Goal: Task Accomplishment & Management: Manage account settings

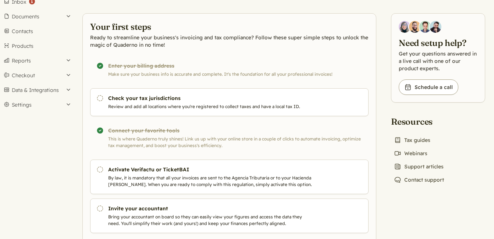
scroll to position [42, 0]
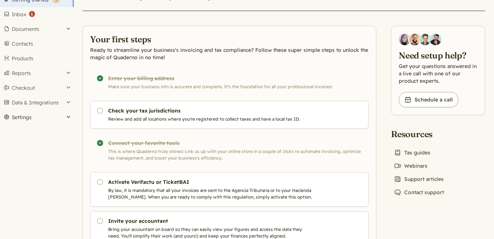
click at [23, 116] on button "Settings" at bounding box center [37, 117] width 74 height 15
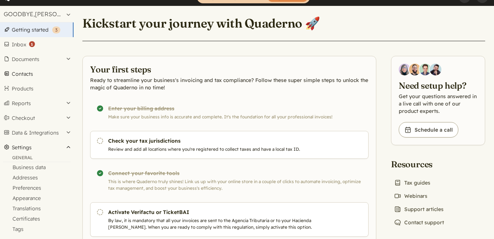
scroll to position [0, 0]
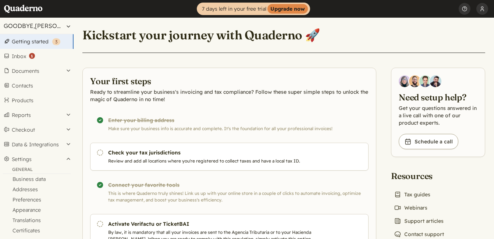
click at [53, 24] on button "GOODBYE,[PERSON_NAME] [PERSON_NAME]" at bounding box center [37, 26] width 74 height 16
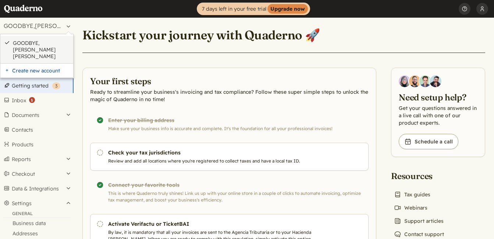
click at [44, 42] on link "GOODBYE,[PERSON_NAME] [PERSON_NAME]" at bounding box center [41, 50] width 57 height 20
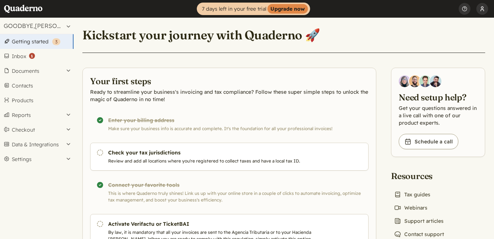
click at [477, 7] on button "[PERSON_NAME]" at bounding box center [483, 9] width 12 height 18
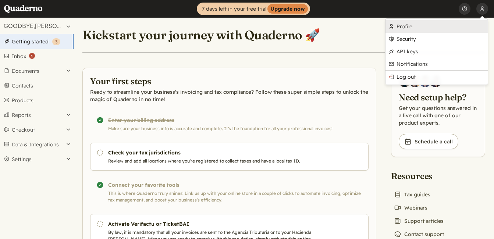
click at [417, 29] on link "Profile" at bounding box center [437, 26] width 102 height 13
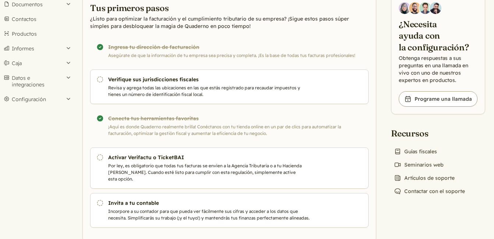
scroll to position [85, 0]
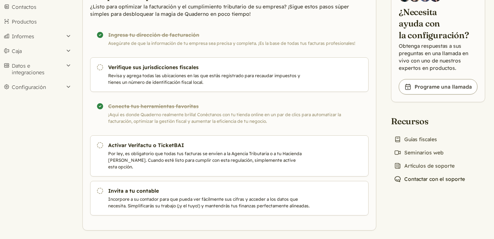
click at [428, 179] on font "Contactar con el soporte" at bounding box center [434, 179] width 61 height 7
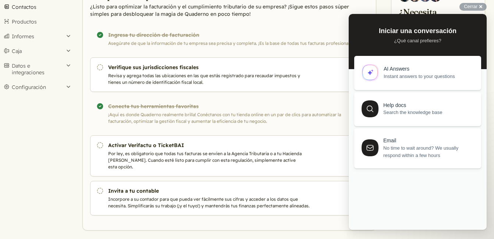
scroll to position [0, 0]
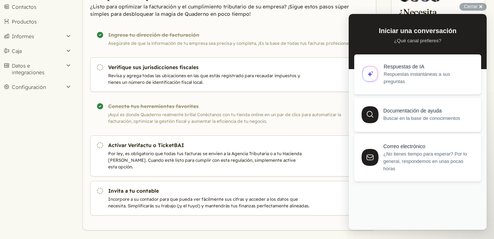
click at [383, 74] on div "Respuestas de IA Respuestas instantáneas a sus preguntas" at bounding box center [418, 75] width 110 height 22
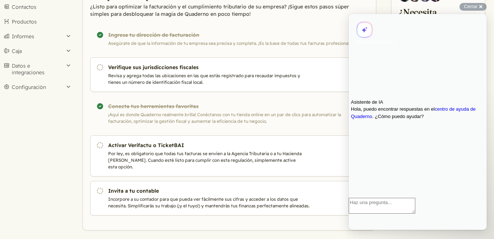
click at [393, 214] on textarea "Haz una pregunta..." at bounding box center [382, 206] width 67 height 16
type textarea "dar de baja la cuenta"
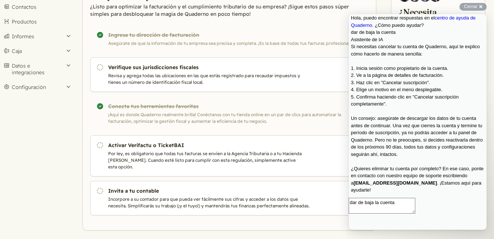
scroll to position [56, 0]
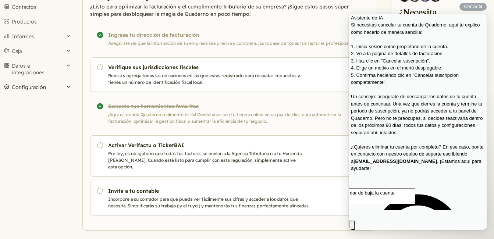
click at [68, 82] on button "Configuración" at bounding box center [37, 87] width 74 height 15
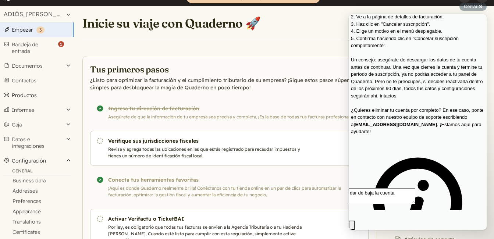
scroll to position [0, 0]
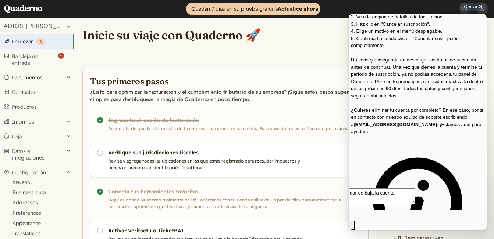
click at [39, 80] on button "Documentos" at bounding box center [37, 77] width 74 height 15
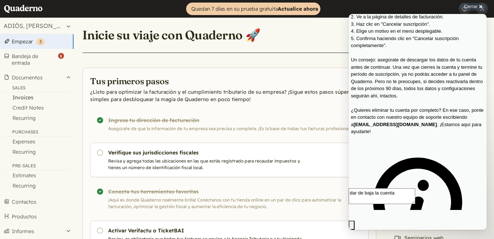
click at [32, 98] on link "Invoices" at bounding box center [37, 97] width 74 height 10
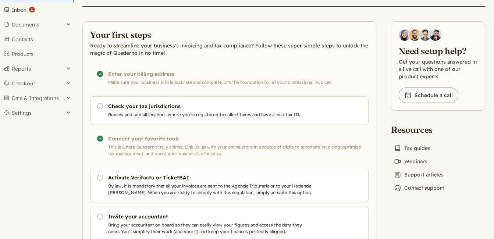
scroll to position [79, 0]
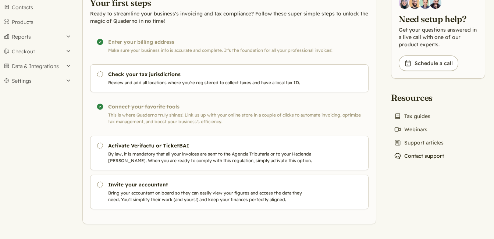
click at [432, 155] on link "Chat icon Contact support" at bounding box center [419, 156] width 56 height 10
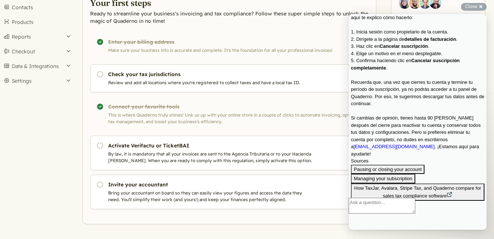
scroll to position [695, 0]
click at [402, 174] on button "Managing your subscription" at bounding box center [383, 179] width 64 height 10
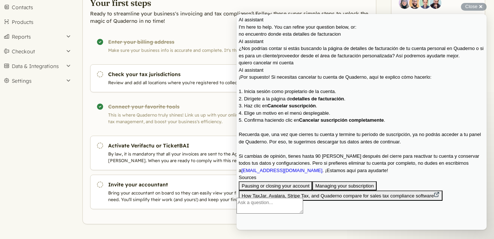
scroll to position [460, 0]
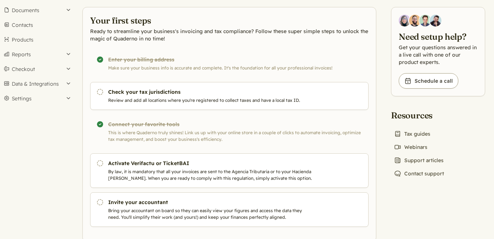
scroll to position [74, 0]
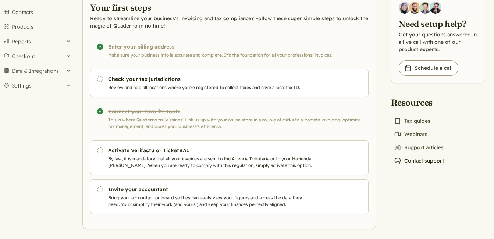
click at [436, 163] on link "Chat icon Contact support" at bounding box center [419, 161] width 56 height 10
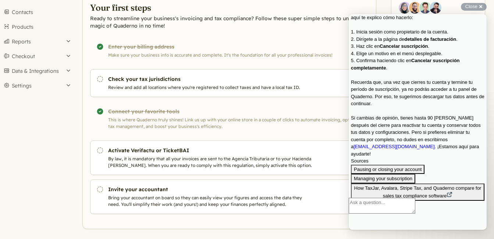
scroll to position [695, 0]
click at [394, 165] on button "Pausing or closing your account" at bounding box center [388, 170] width 74 height 10
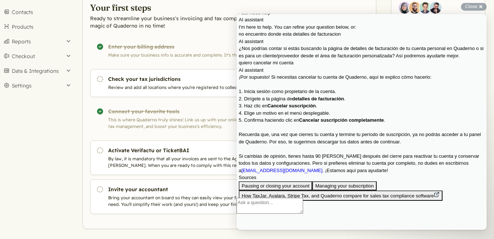
scroll to position [110, 0]
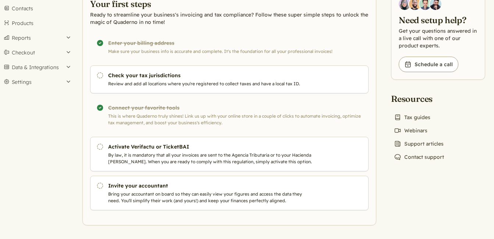
scroll to position [79, 0]
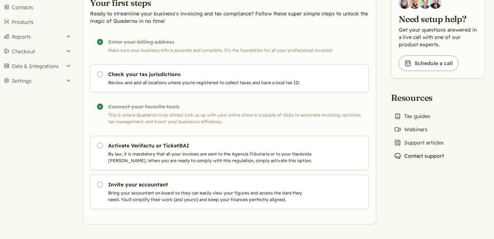
click at [427, 156] on link "Chat icon Contact support" at bounding box center [419, 156] width 56 height 10
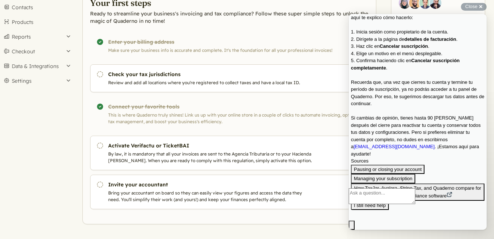
scroll to position [695, 0]
click at [409, 165] on button "Pausing or closing your account" at bounding box center [388, 170] width 74 height 10
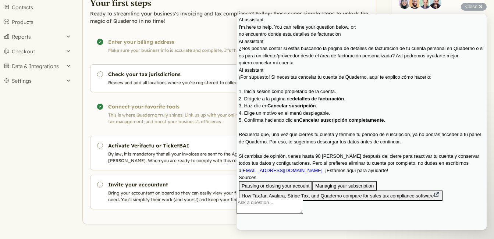
scroll to position [147, 0]
